Goal: Task Accomplishment & Management: Manage account settings

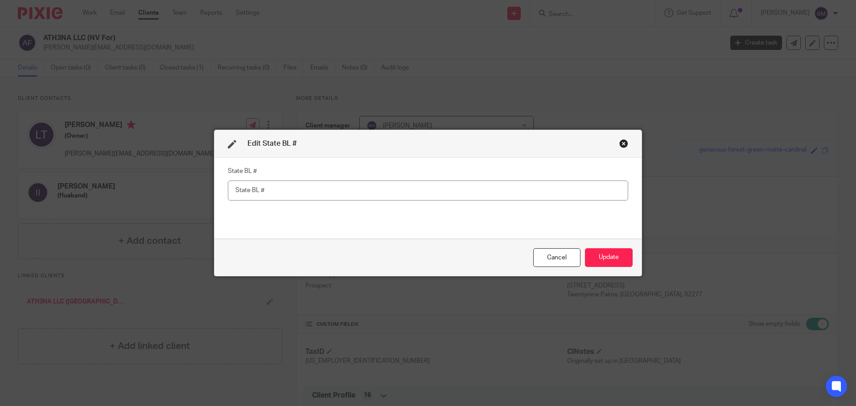
scroll to position [267, 0]
paste input "NV20243218417"
type input "NV20243218417"
click at [602, 258] on button "Update" at bounding box center [609, 257] width 48 height 19
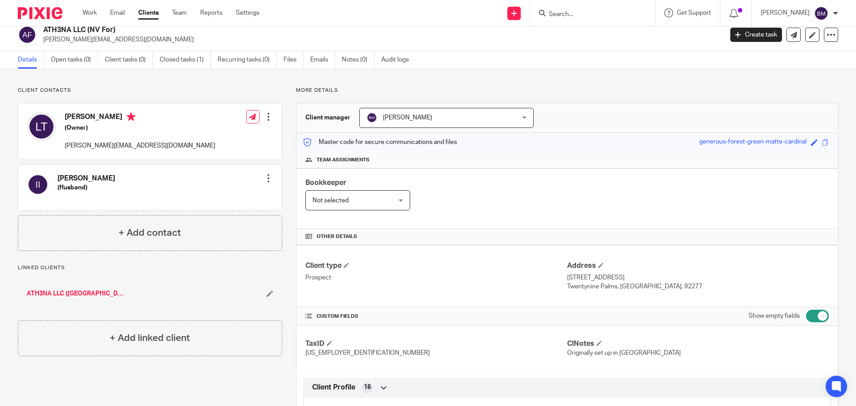
scroll to position [0, 0]
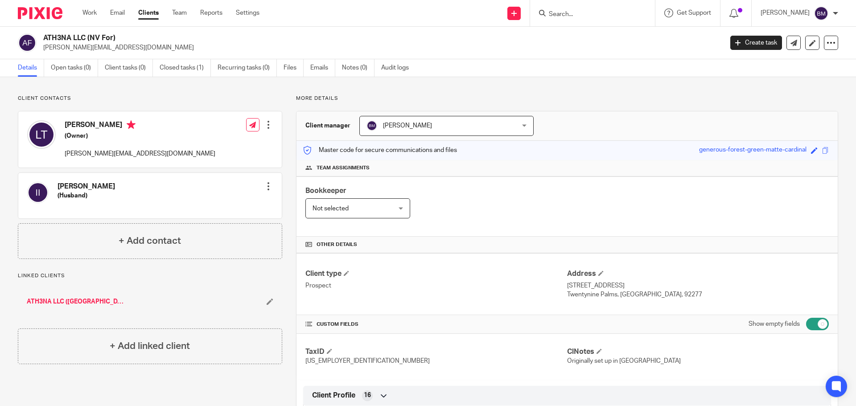
click at [146, 13] on link "Clients" at bounding box center [148, 12] width 21 height 9
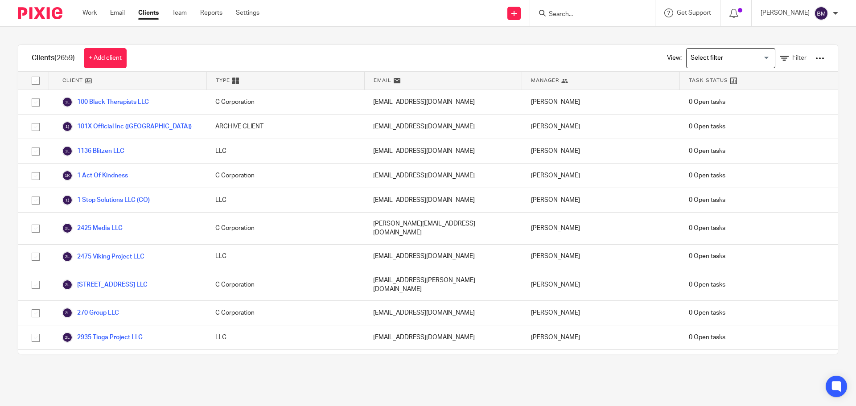
click at [584, 14] on input "Search" at bounding box center [588, 15] width 80 height 8
type input "bcs"
click at [592, 39] on link at bounding box center [621, 38] width 151 height 21
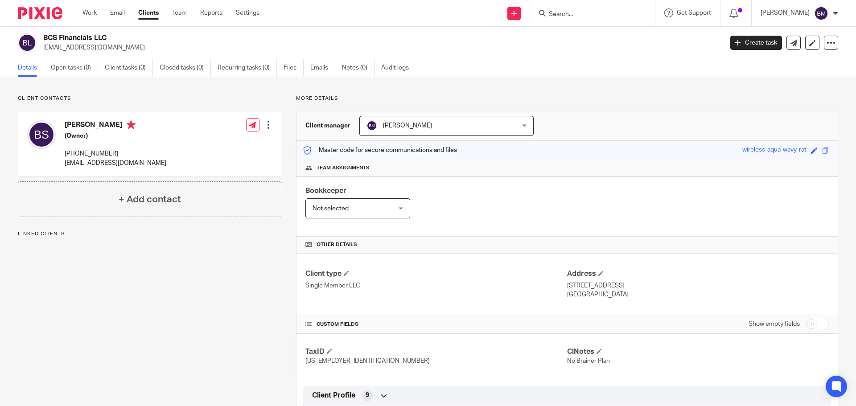
click at [810, 329] on input "checkbox" at bounding box center [817, 324] width 23 height 12
checkbox input "true"
drag, startPoint x: 45, startPoint y: 38, endPoint x: 110, endPoint y: 41, distance: 65.2
click at [110, 41] on h2 "BCS Financials LLC" at bounding box center [312, 37] width 539 height 9
copy h2 "BCS Financials LLC"
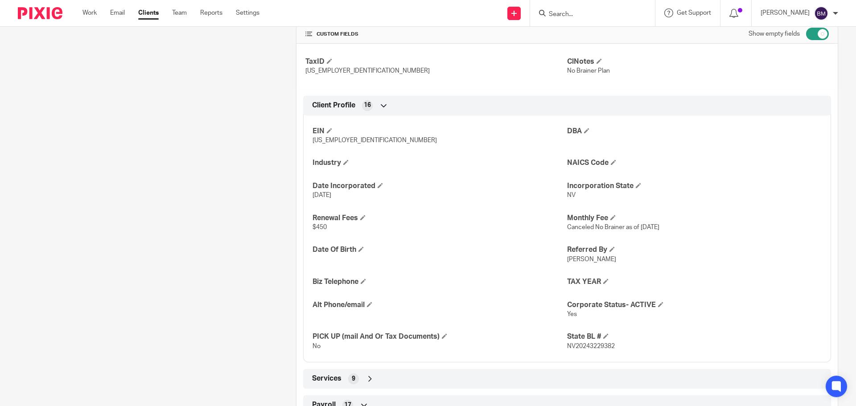
scroll to position [312, 0]
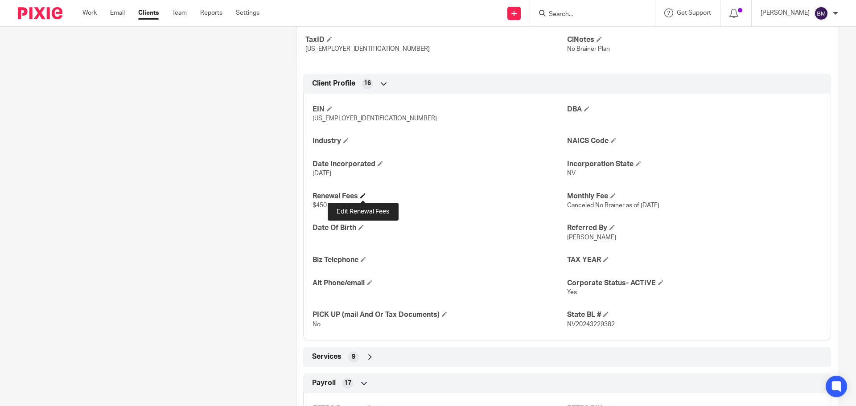
click at [361, 196] on span at bounding box center [362, 195] width 5 height 5
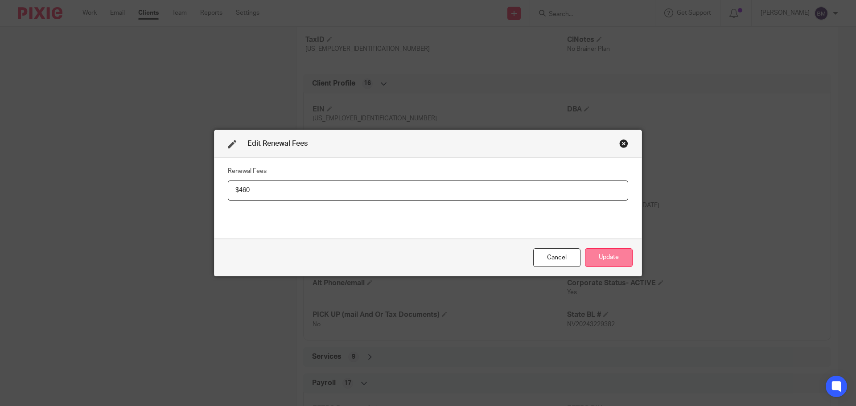
type input "$460"
click at [599, 252] on button "Update" at bounding box center [609, 257] width 48 height 19
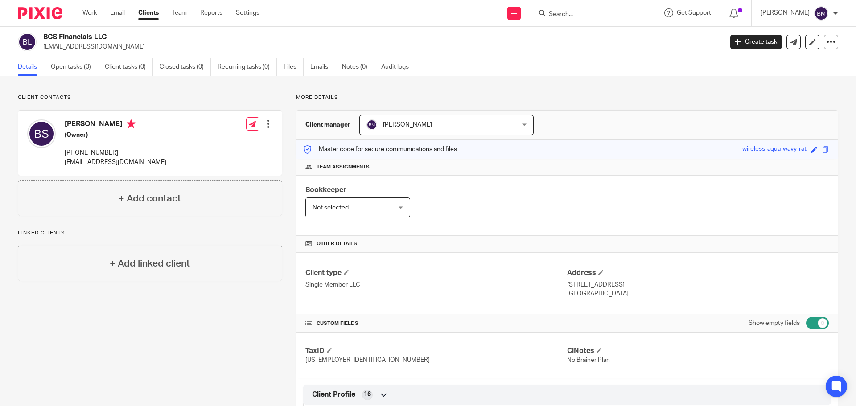
scroll to position [0, 0]
click at [265, 124] on div at bounding box center [268, 124] width 9 height 9
click at [221, 148] on link "Edit contact" at bounding box center [226, 144] width 85 height 13
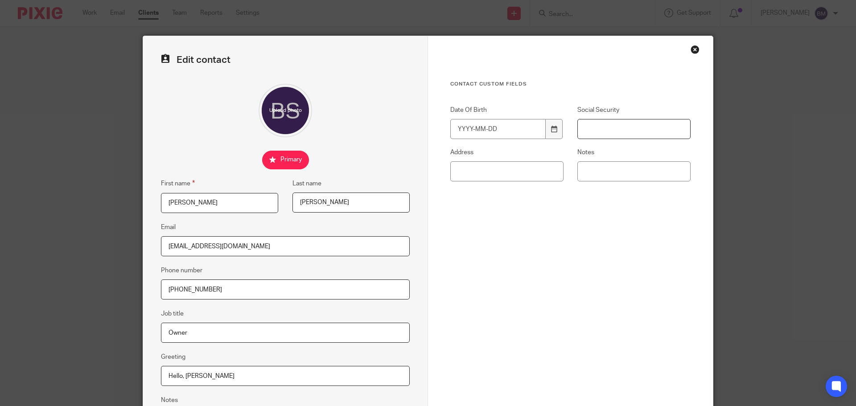
click at [609, 128] on input "Social Security" at bounding box center [633, 129] width 113 height 20
type input "465-81-9041"
click at [492, 126] on input "Date Of Birth" at bounding box center [497, 129] width 95 height 20
type input "1972-10-25"
click at [531, 244] on div "Contact Custom fields Date Of Birth 1972-10-25 Social Security 465-81-9041 Addr…" at bounding box center [570, 195] width 240 height 228
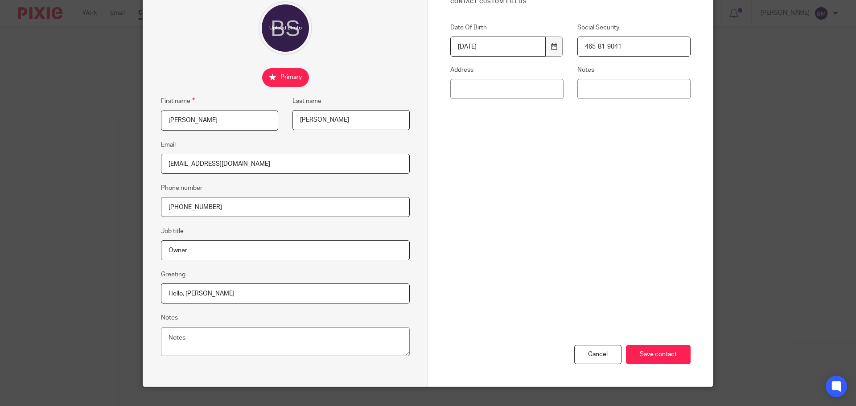
scroll to position [89, 0]
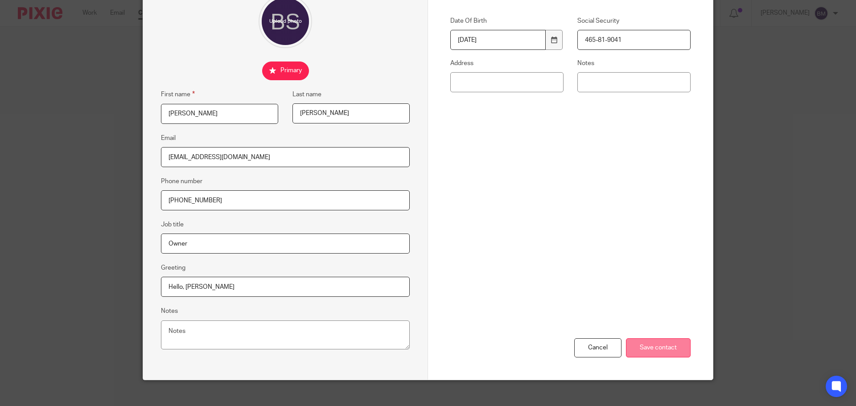
click at [661, 346] on input "Save contact" at bounding box center [658, 347] width 65 height 19
click at [647, 348] on input "Save contact" at bounding box center [658, 347] width 65 height 19
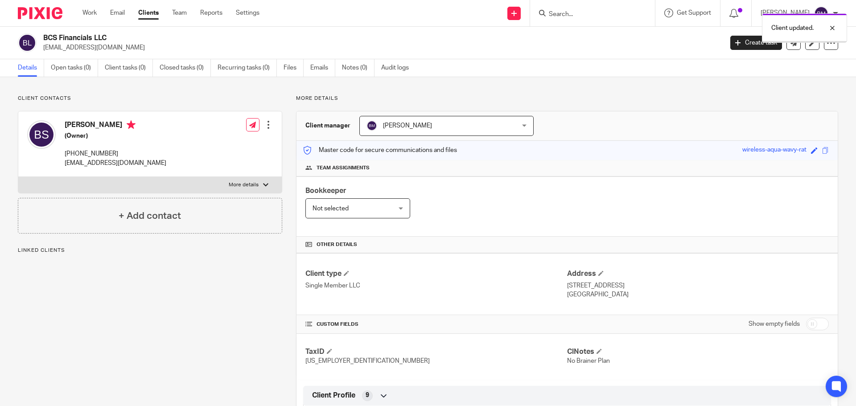
click at [817, 325] on input "checkbox" at bounding box center [817, 324] width 23 height 12
checkbox input "true"
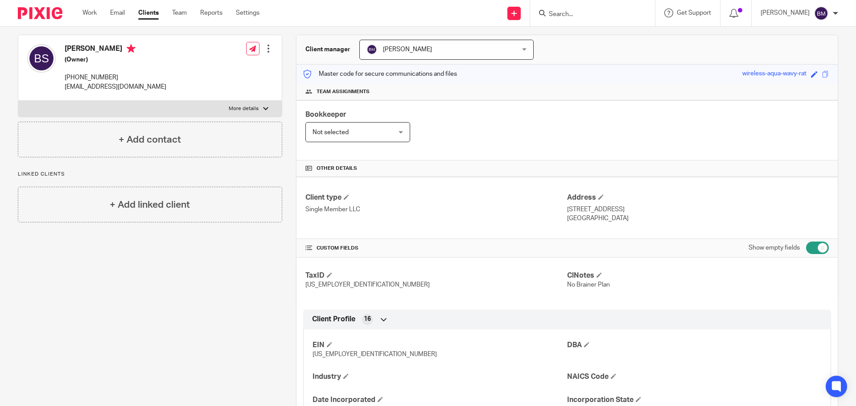
scroll to position [134, 0]
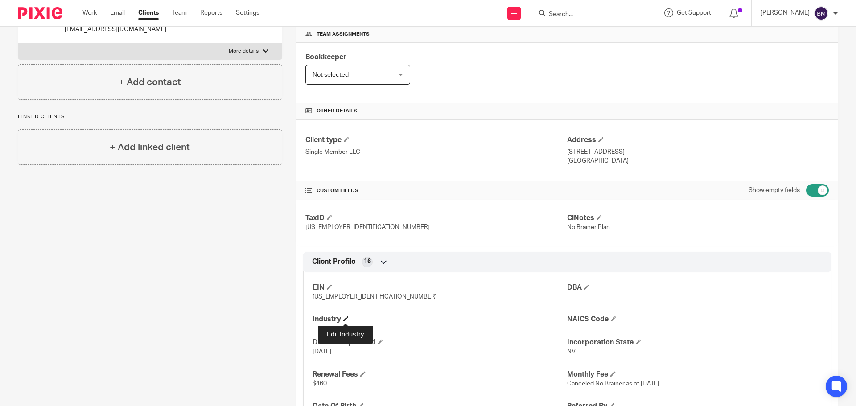
click at [345, 319] on span at bounding box center [345, 318] width 5 height 5
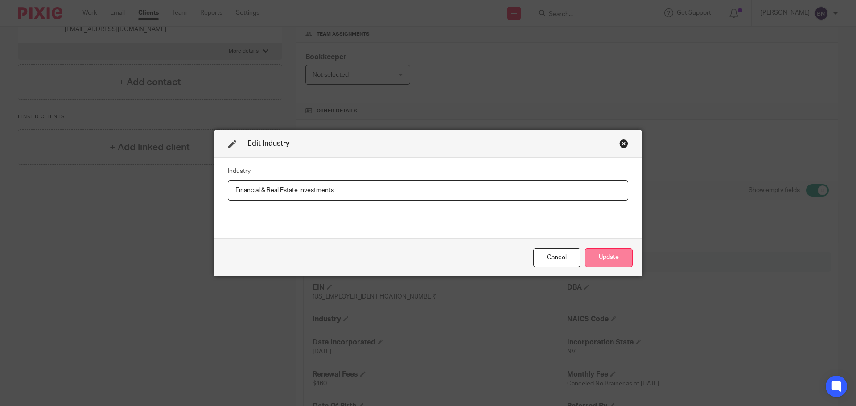
type input "Financial & Real Estate Investments"
click at [603, 257] on button "Update" at bounding box center [609, 257] width 48 height 19
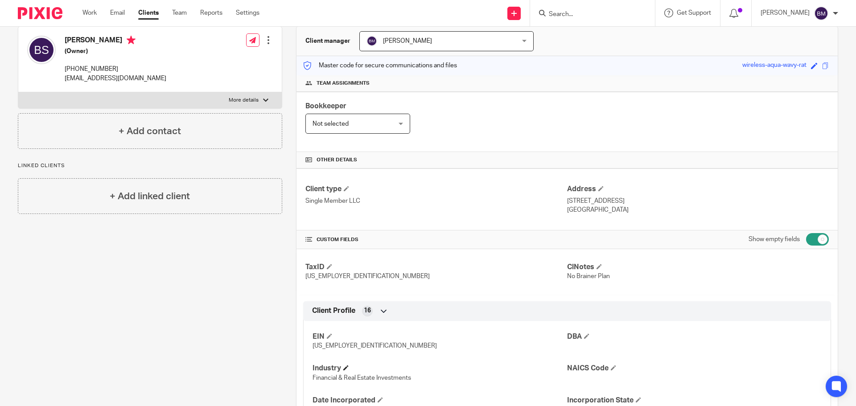
scroll to position [0, 0]
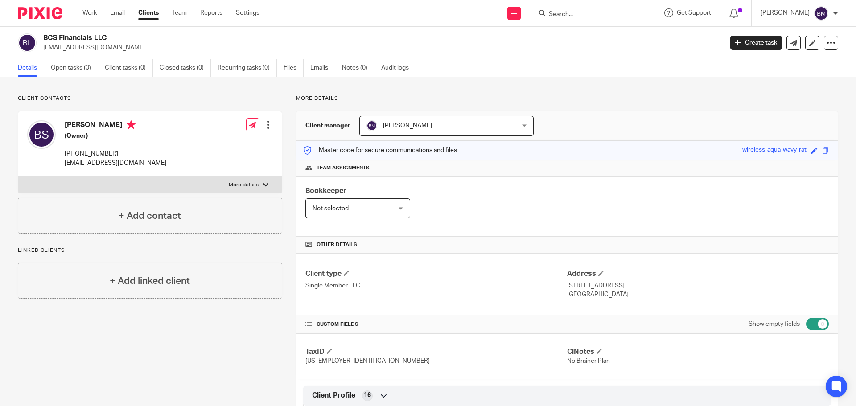
click at [149, 16] on link "Clients" at bounding box center [148, 12] width 21 height 9
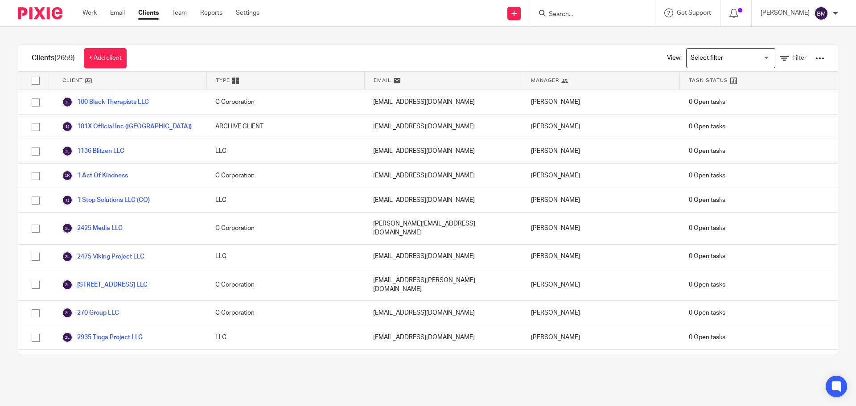
click at [567, 12] on input "Search" at bounding box center [588, 15] width 80 height 8
type input "bq e"
click at [601, 40] on link at bounding box center [621, 38] width 151 height 21
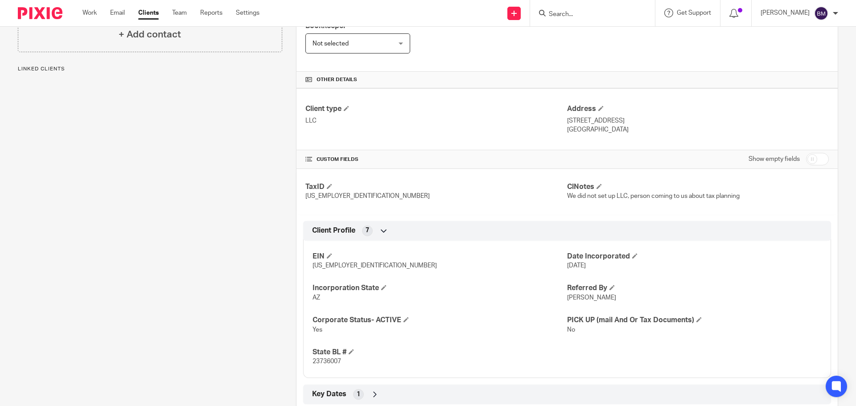
scroll to position [178, 0]
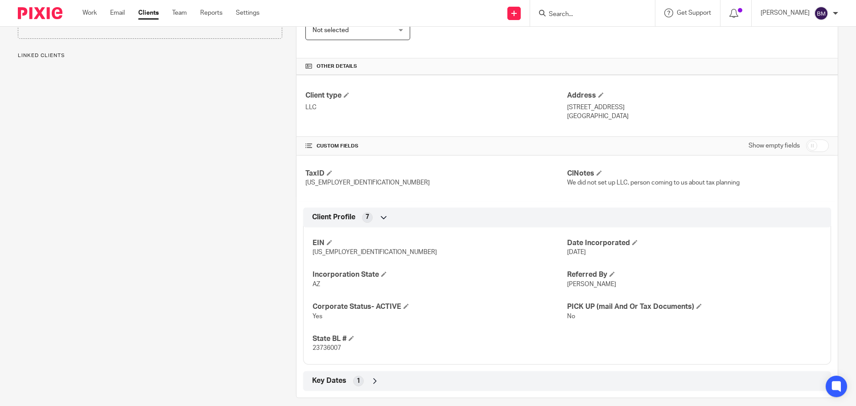
click at [808, 146] on input "checkbox" at bounding box center [817, 146] width 23 height 12
checkbox input "true"
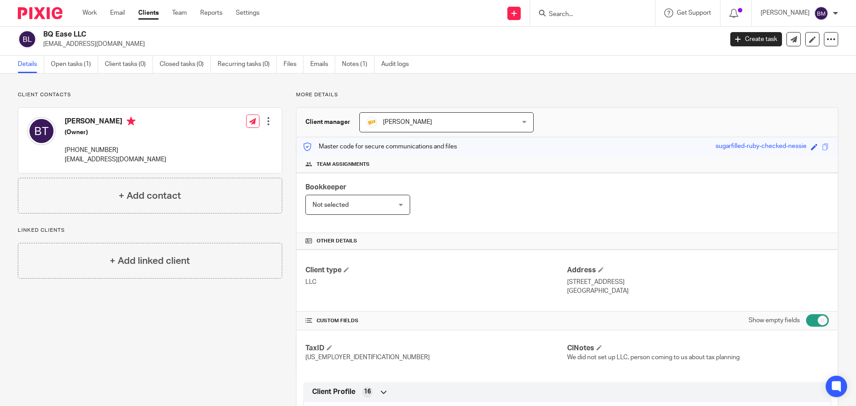
scroll to position [0, 0]
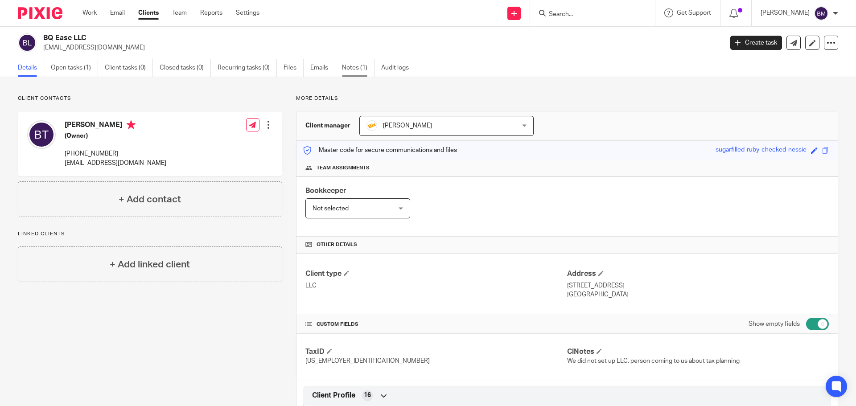
click at [355, 70] on link "Notes (1)" at bounding box center [358, 67] width 33 height 17
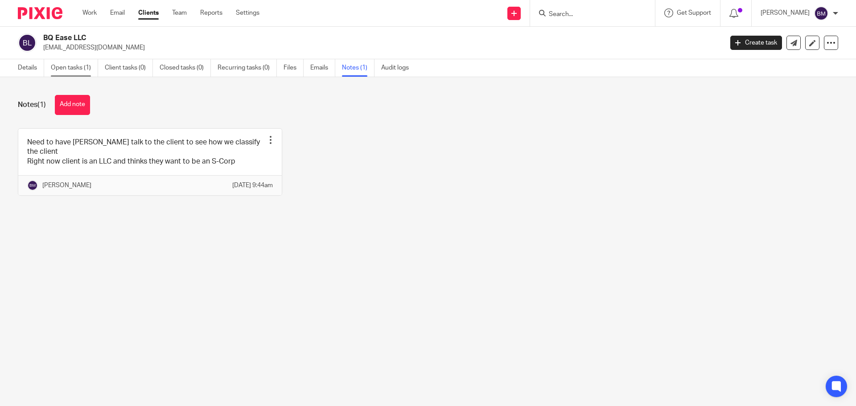
click at [77, 64] on link "Open tasks (1)" at bounding box center [74, 67] width 47 height 17
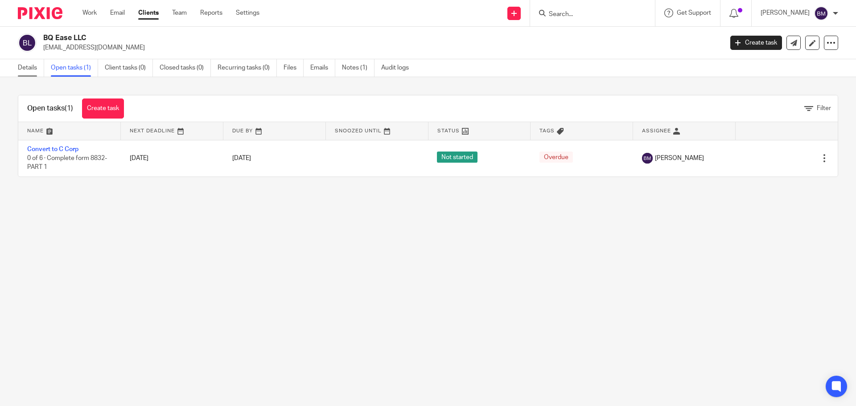
click at [30, 70] on link "Details" at bounding box center [31, 67] width 26 height 17
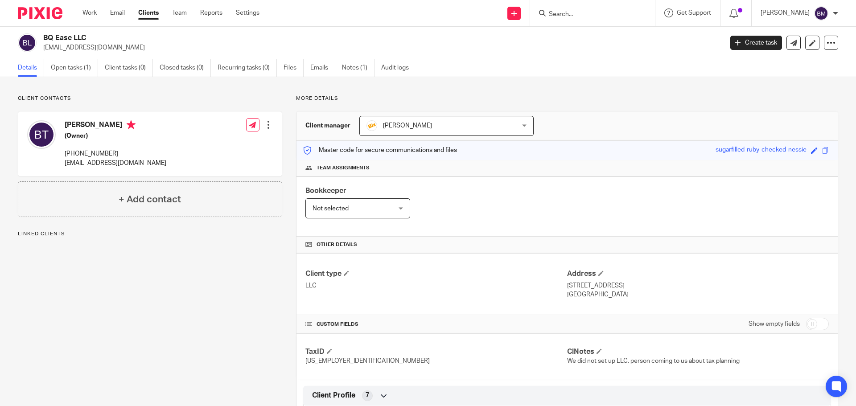
click at [810, 324] on input "checkbox" at bounding box center [817, 324] width 23 height 12
checkbox input "true"
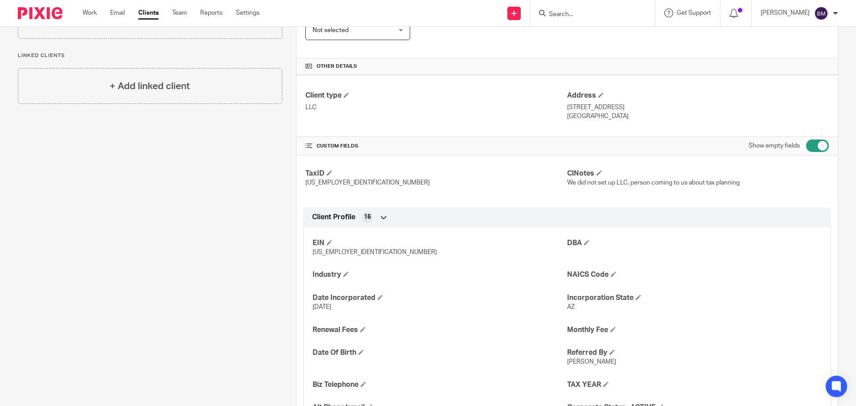
scroll to position [45, 0]
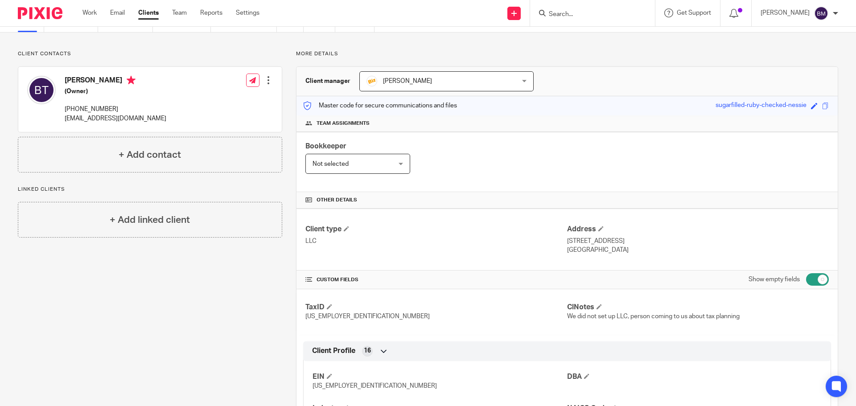
click at [265, 79] on div at bounding box center [268, 80] width 9 height 9
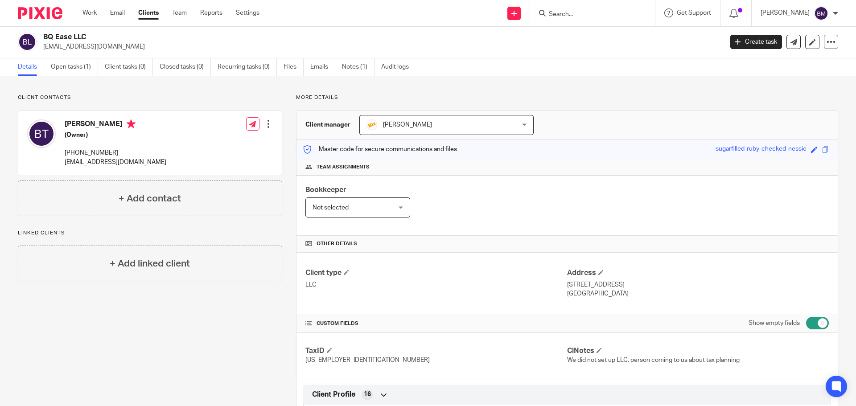
scroll to position [0, 0]
